Goal: Navigation & Orientation: Find specific page/section

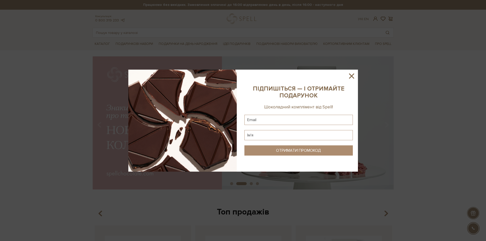
click at [350, 73] on icon at bounding box center [351, 76] width 9 height 9
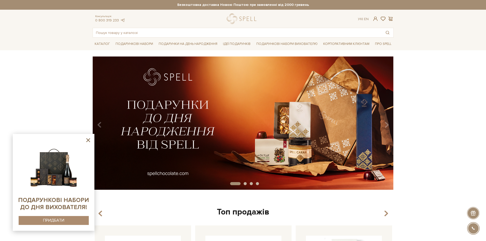
click at [87, 138] on icon at bounding box center [88, 140] width 6 height 6
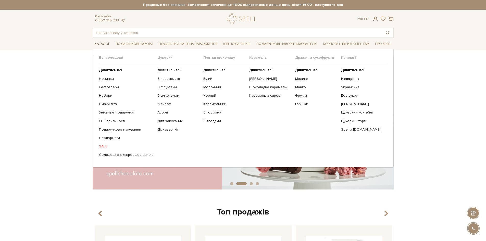
click at [103, 44] on link "Каталог" at bounding box center [102, 44] width 19 height 8
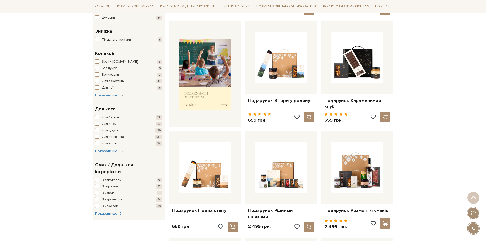
scroll to position [204, 0]
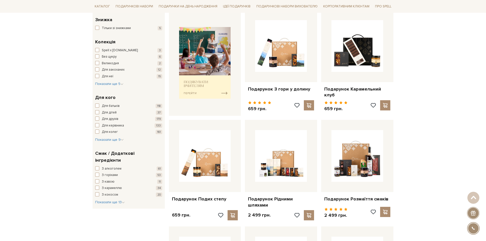
click at [475, 109] on div "Головна Вся продукція Вся продукція Фільтри За замовчуванням За Ціною (зростанн…" at bounding box center [243, 224] width 486 height 744
click at [476, 111] on div "Головна Вся продукція Вся продукція Фільтри За замовчуванням За Ціною (зростанн…" at bounding box center [243, 224] width 486 height 744
click at [471, 111] on div "Головна Вся продукція Вся продукція Фільтри За замовчуванням За Ціною (зростанн…" at bounding box center [243, 224] width 486 height 744
click at [471, 93] on div "Головна Вся продукція Вся продукція Фільтри За замовчуванням За Ціною (зростанн…" at bounding box center [243, 224] width 486 height 744
